Goal: Task Accomplishment & Management: Use online tool/utility

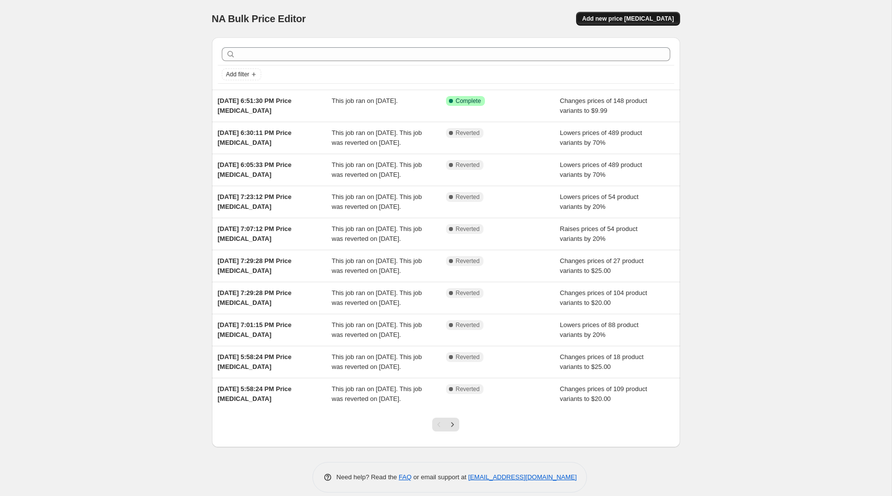
click at [663, 15] on span "Add new price [MEDICAL_DATA]" at bounding box center [628, 19] width 92 height 8
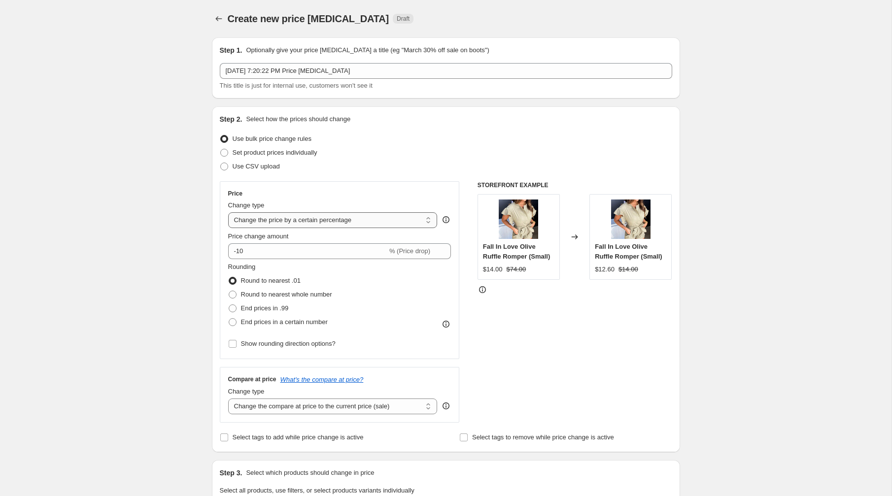
click at [262, 216] on select "Change the price to a certain amount Change the price by a certain amount Chang…" at bounding box center [332, 220] width 209 height 16
select select "to"
click at [228, 212] on select "Change the price to a certain amount Change the price by a certain amount Chang…" at bounding box center [332, 220] width 209 height 16
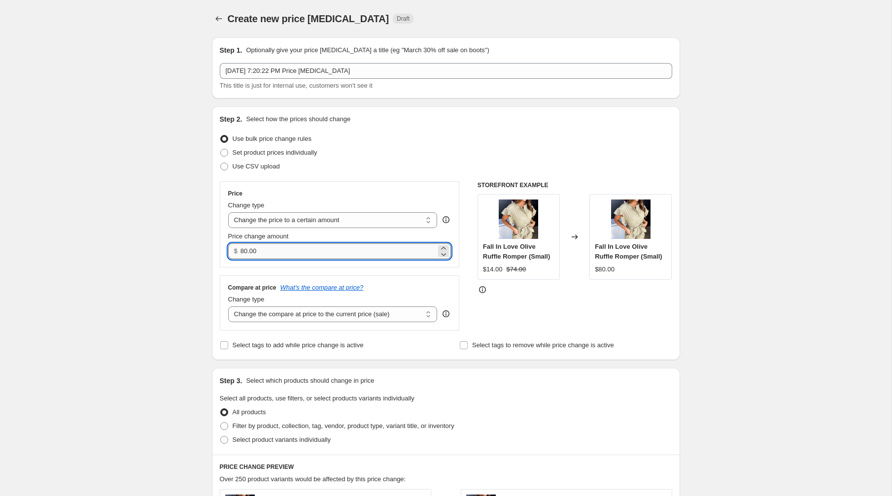
click at [271, 255] on input "80.00" at bounding box center [338, 251] width 196 height 16
type input "20.00"
click at [274, 317] on select "Change the compare at price to the current price (sale) Change the compare at p…" at bounding box center [332, 315] width 209 height 16
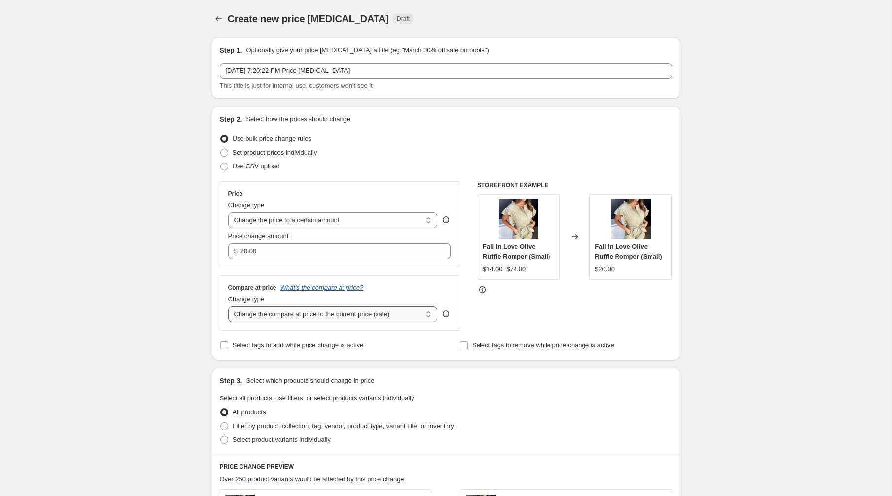
select select "no_change"
click at [228, 307] on select "Change the compare at price to the current price (sale) Change the compare at p…" at bounding box center [332, 315] width 209 height 16
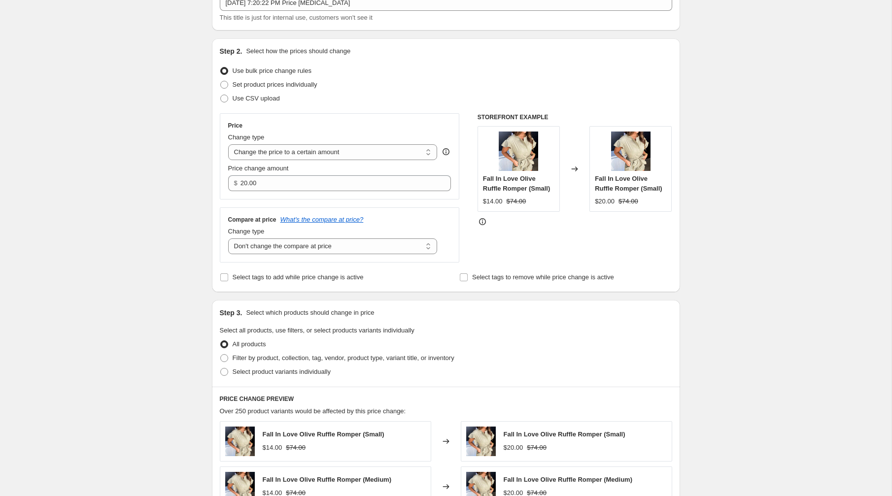
scroll to position [91, 0]
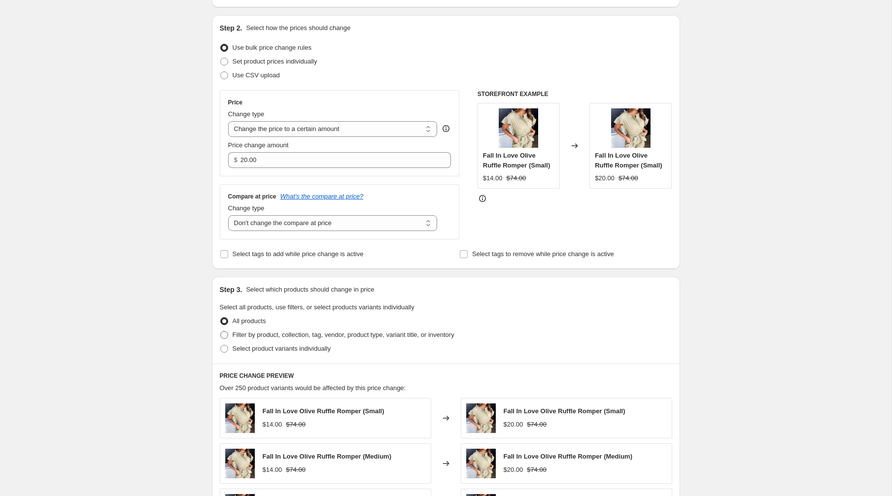
click at [221, 336] on span at bounding box center [224, 335] width 8 height 8
click at [221, 332] on input "Filter by product, collection, tag, vendor, product type, variant title, or inv…" at bounding box center [220, 331] width 0 height 0
radio input "true"
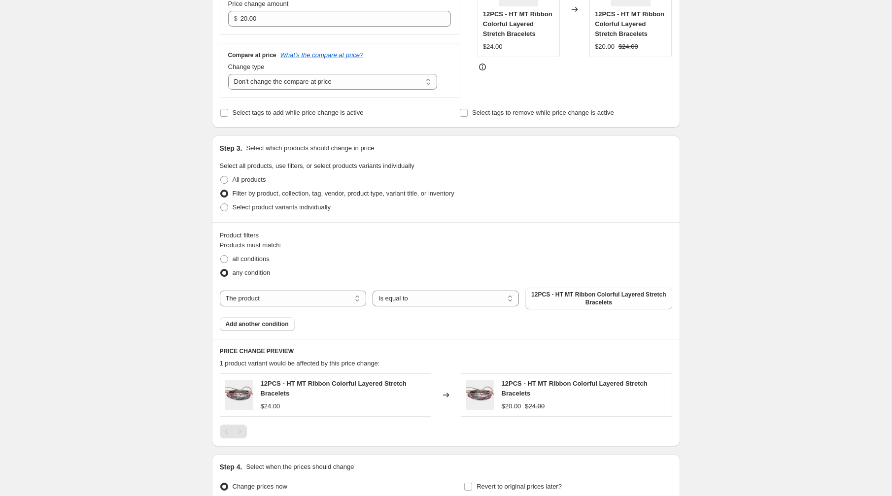
scroll to position [253, 0]
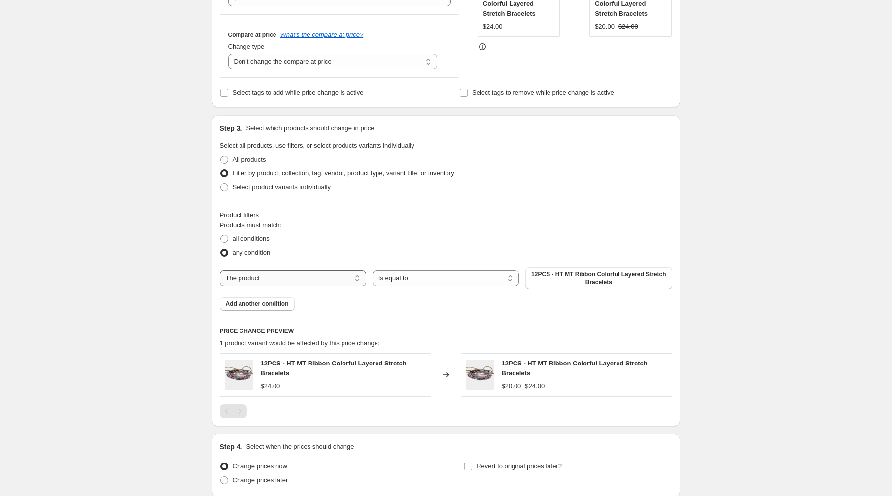
click at [304, 276] on select "The product The product's collection The product's tag The product's vendor The…" at bounding box center [293, 279] width 146 height 16
select select "collection"
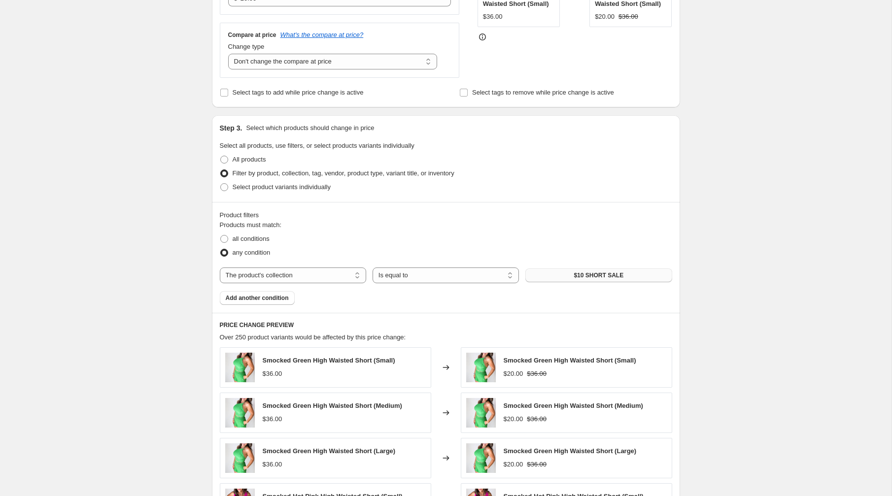
click at [558, 272] on button "$10 SHORT SALE" at bounding box center [598, 276] width 146 height 14
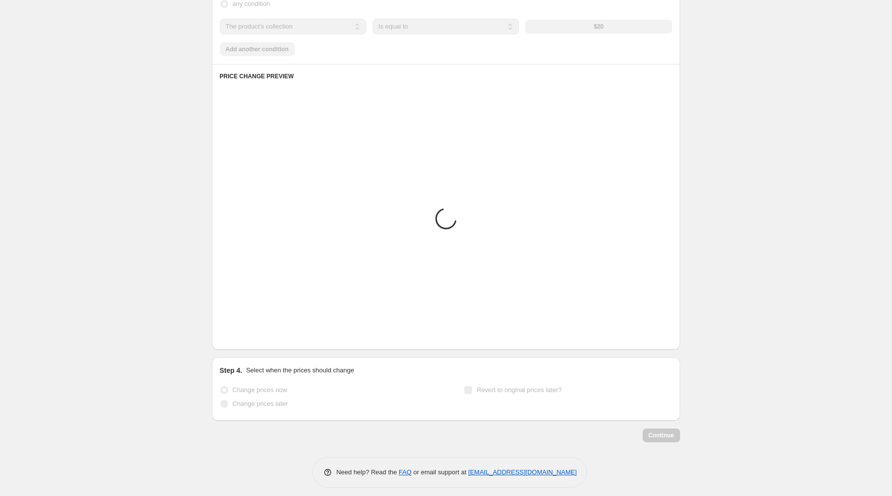
scroll to position [504, 0]
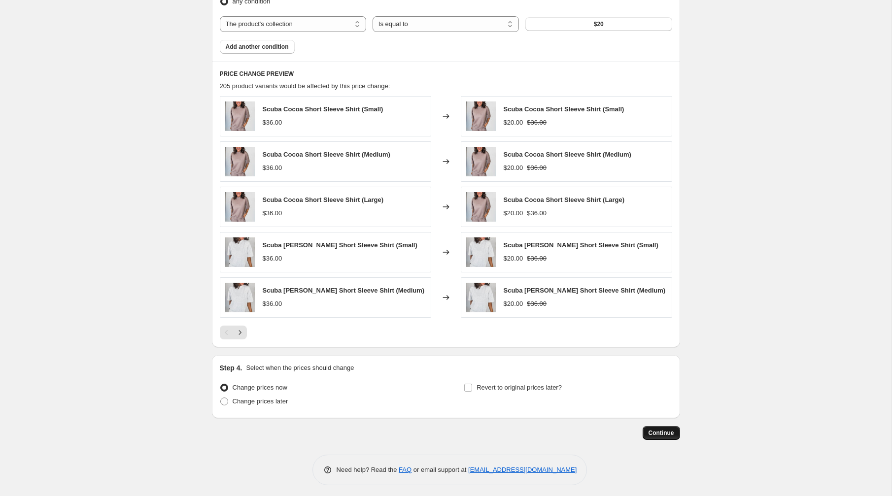
click at [661, 429] on span "Continue" at bounding box center [662, 433] width 26 height 8
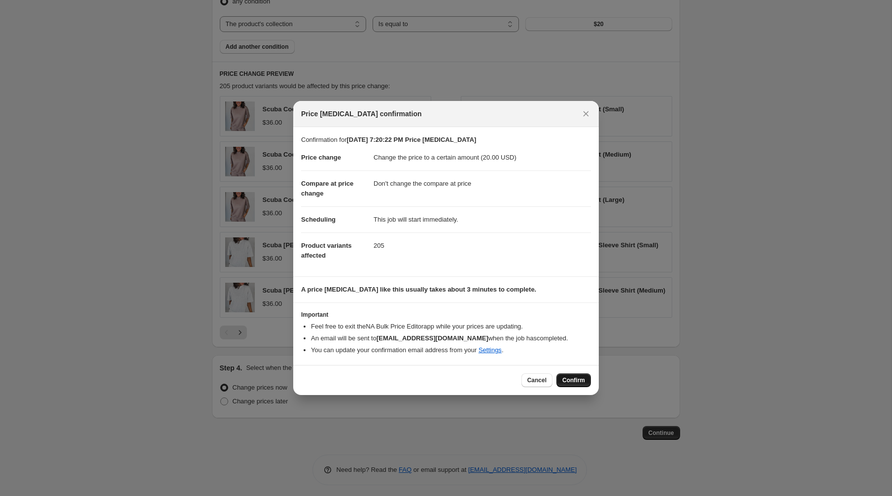
click at [582, 385] on button "Confirm" at bounding box center [573, 381] width 34 height 14
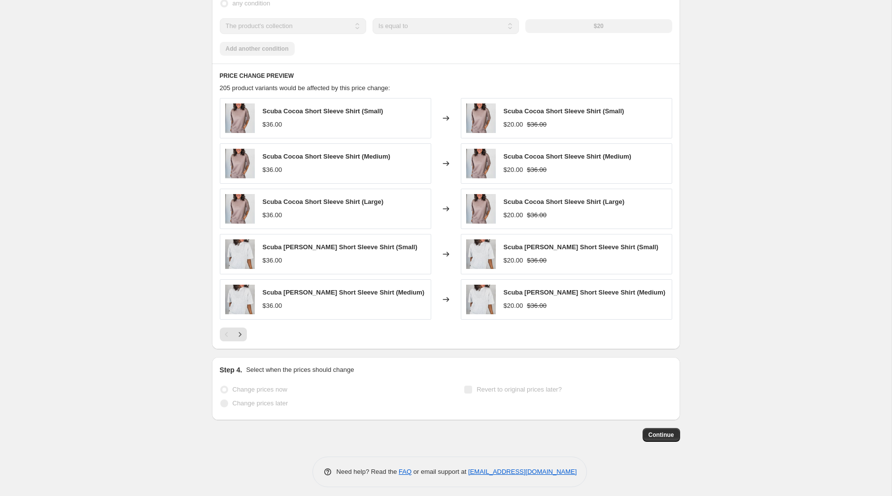
scroll to position [504, 0]
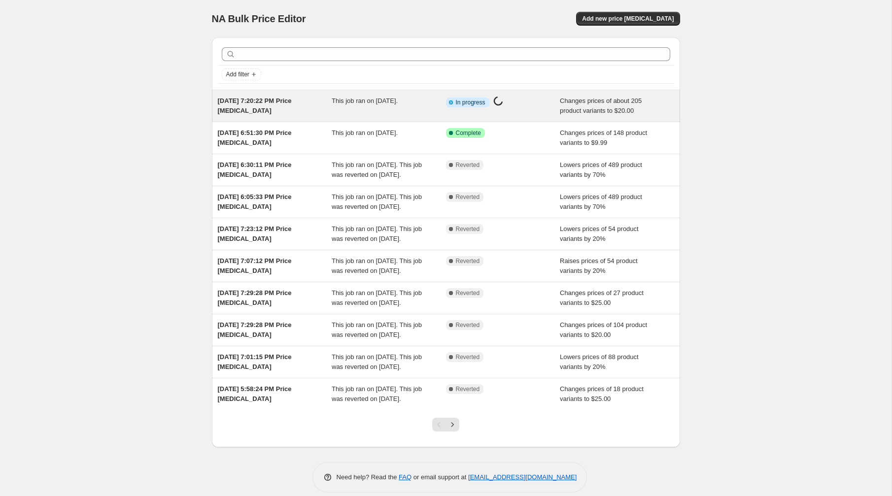
click at [287, 112] on div "[DATE] 7:20:22 PM Price [MEDICAL_DATA]" at bounding box center [275, 106] width 114 height 20
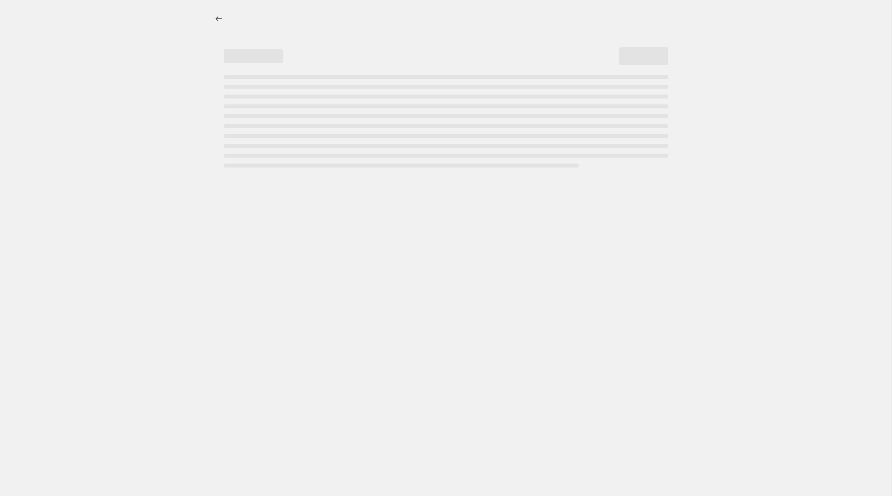
select select "no_change"
select select "collection"
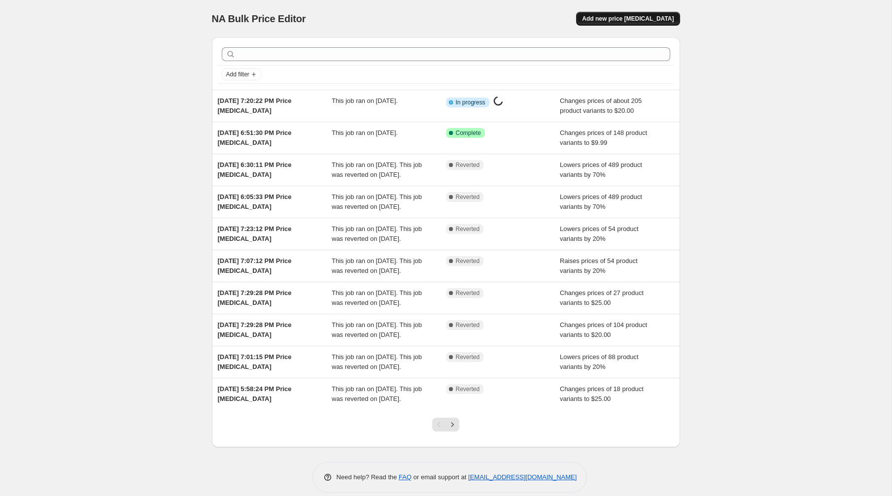
click at [616, 18] on span "Add new price [MEDICAL_DATA]" at bounding box center [628, 19] width 92 height 8
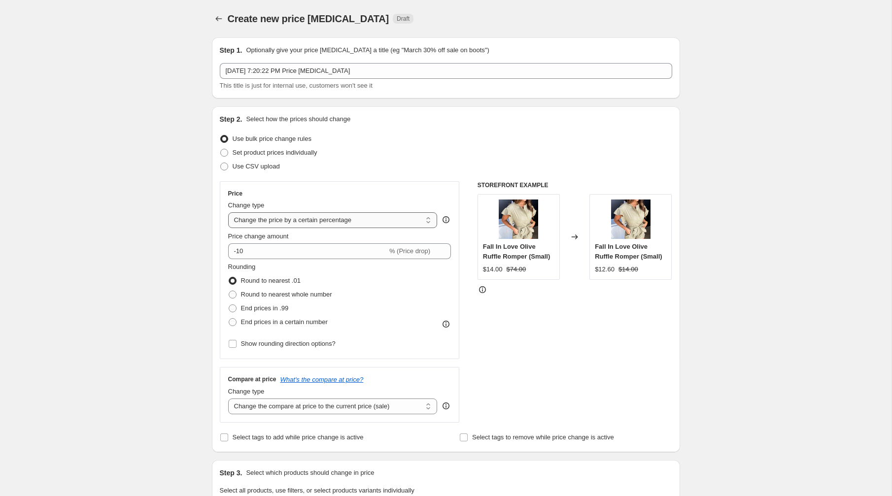
click at [343, 225] on select "Change the price to a certain amount Change the price by a certain amount Chang…" at bounding box center [332, 220] width 209 height 16
select select "to"
click at [228, 212] on select "Change the price to a certain amount Change the price by a certain amount Chang…" at bounding box center [332, 220] width 209 height 16
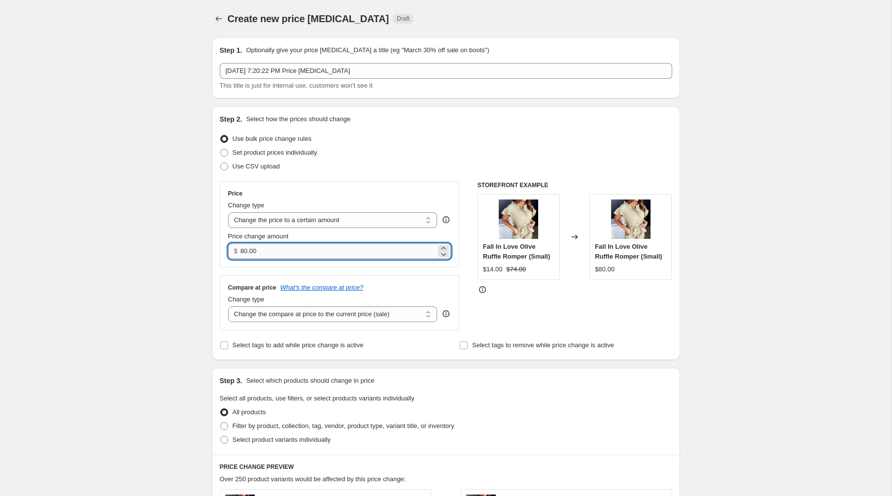
click at [278, 253] on input "80.00" at bounding box center [338, 251] width 196 height 16
type input "8"
type input "25.00"
click at [315, 310] on select "Change the compare at price to the current price (sale) Change the compare at p…" at bounding box center [332, 315] width 209 height 16
select select "no_change"
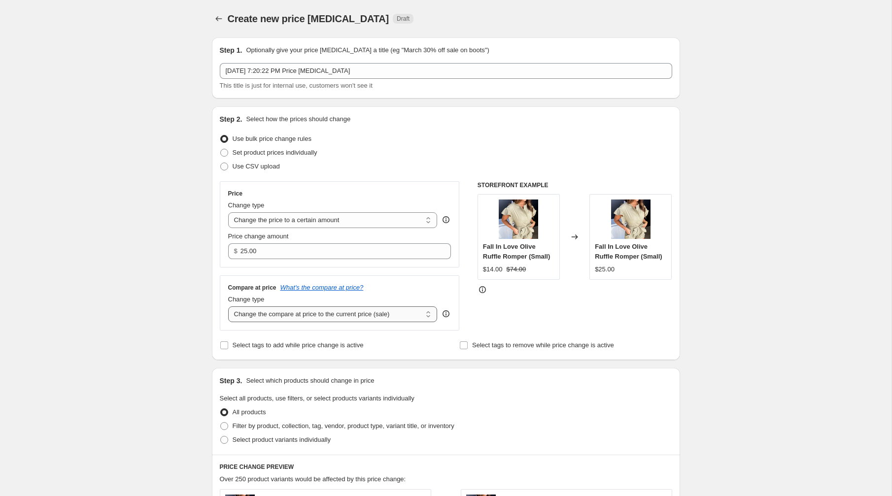
click at [228, 307] on select "Change the compare at price to the current price (sale) Change the compare at p…" at bounding box center [332, 315] width 209 height 16
click at [463, 285] on div "Price Change type Change the price to a certain amount Change the price by a ce…" at bounding box center [446, 255] width 452 height 149
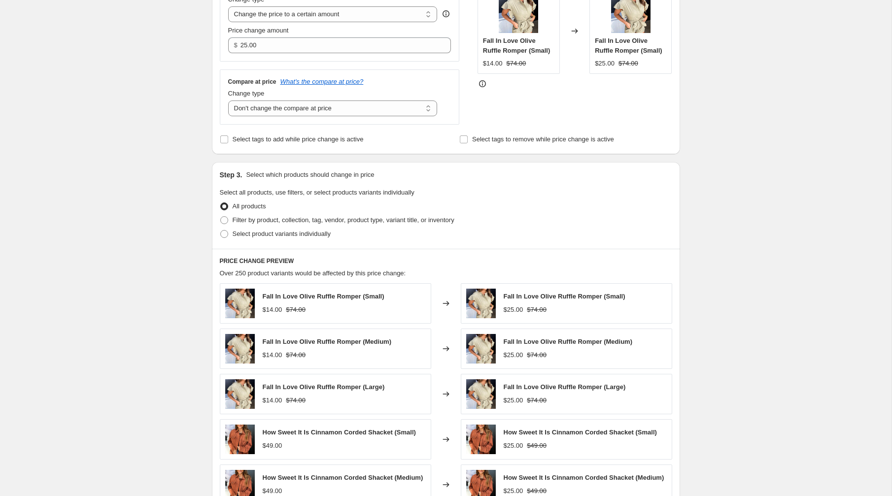
scroll to position [257, 0]
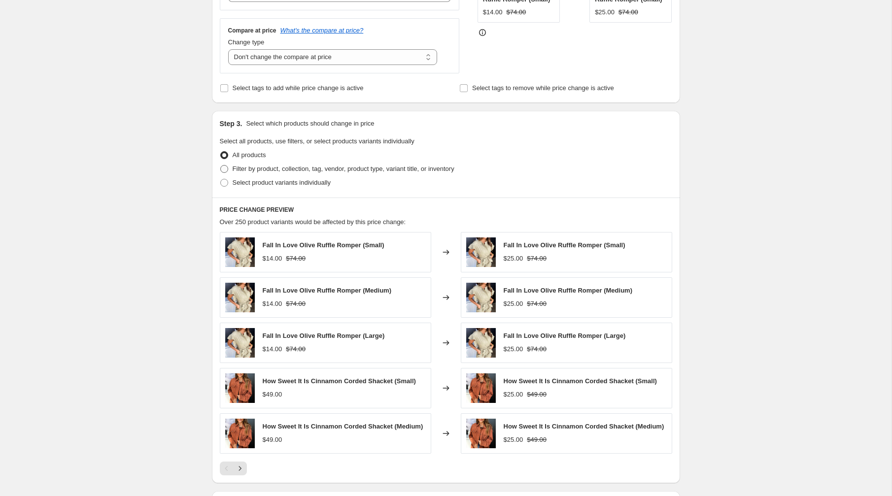
click at [224, 165] on span at bounding box center [224, 169] width 8 height 8
click at [221, 165] on input "Filter by product, collection, tag, vendor, product type, variant title, or inv…" at bounding box center [220, 165] width 0 height 0
radio input "true"
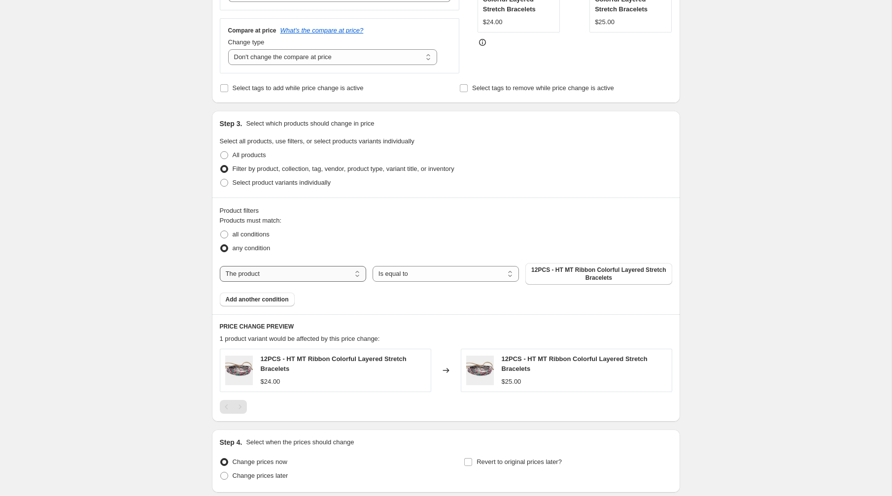
click at [294, 275] on select "The product The product's collection The product's tag The product's vendor The…" at bounding box center [293, 274] width 146 height 16
select select "collection"
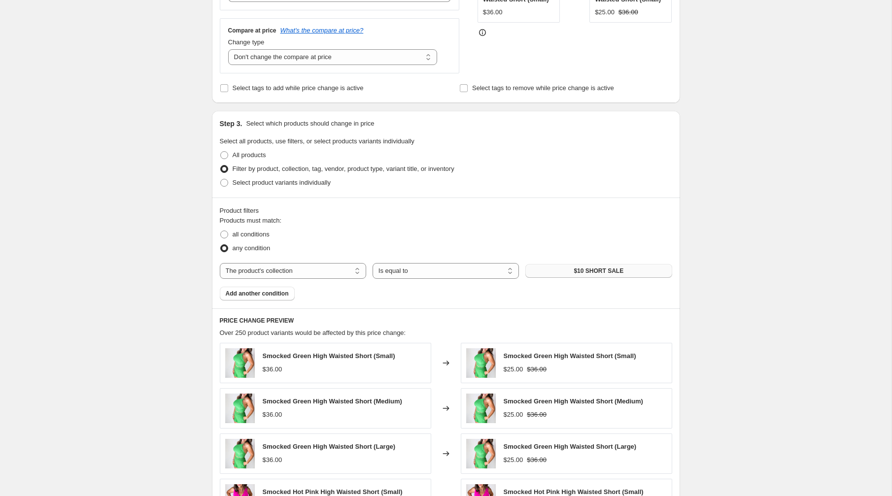
click at [576, 270] on span "$10 SHORT SALE" at bounding box center [599, 271] width 50 height 8
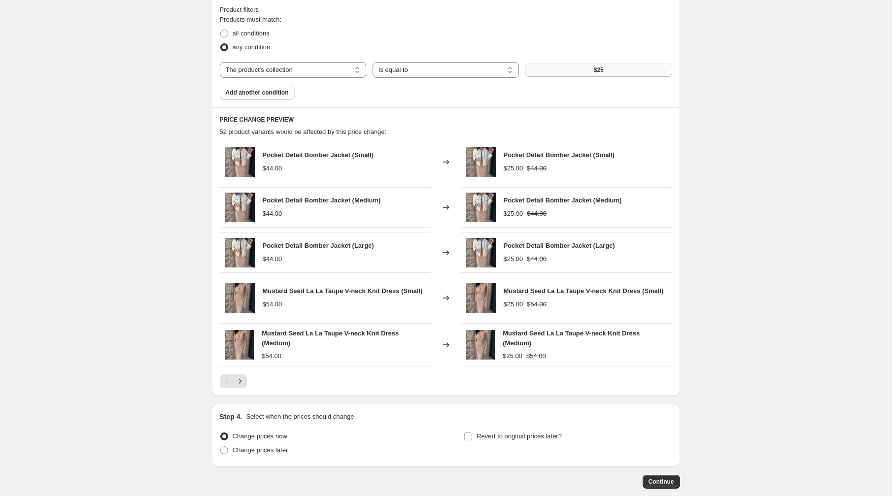
scroll to position [510, 0]
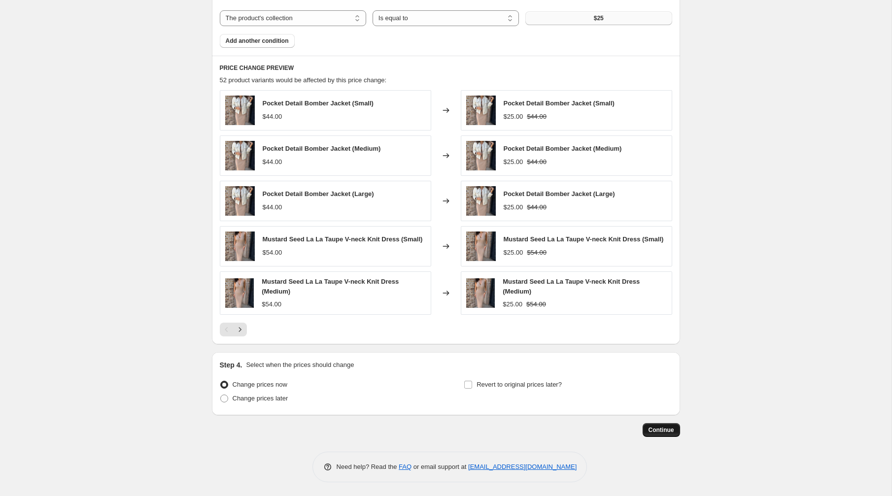
click at [656, 427] on span "Continue" at bounding box center [662, 430] width 26 height 8
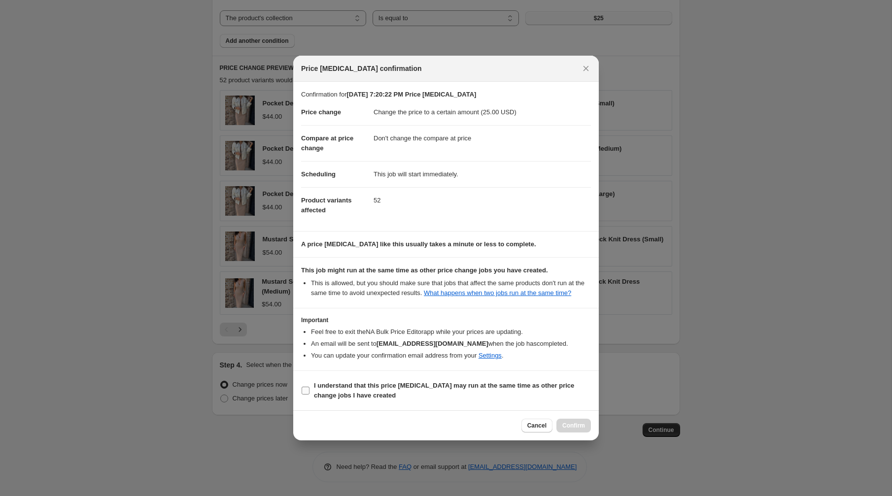
click at [309, 395] on input "I understand that this price [MEDICAL_DATA] may run at the same time as other p…" at bounding box center [306, 391] width 8 height 8
checkbox input "true"
click at [579, 429] on span "Confirm" at bounding box center [573, 426] width 23 height 8
